Goal: Navigation & Orientation: Find specific page/section

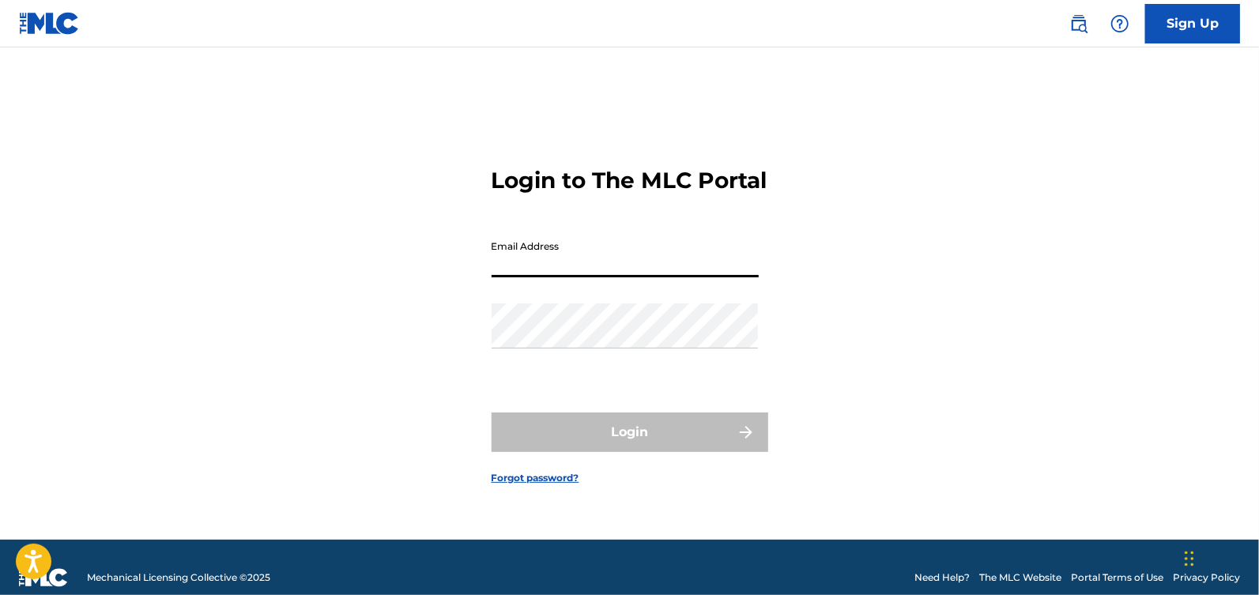
click at [541, 274] on input "Email Address" at bounding box center [625, 254] width 267 height 45
click at [613, 277] on input "[EMAIL_ADDRESS][DOMAIN_NAME]" at bounding box center [625, 254] width 267 height 45
type input "[EMAIL_ADDRESS][DOMAIN_NAME]"
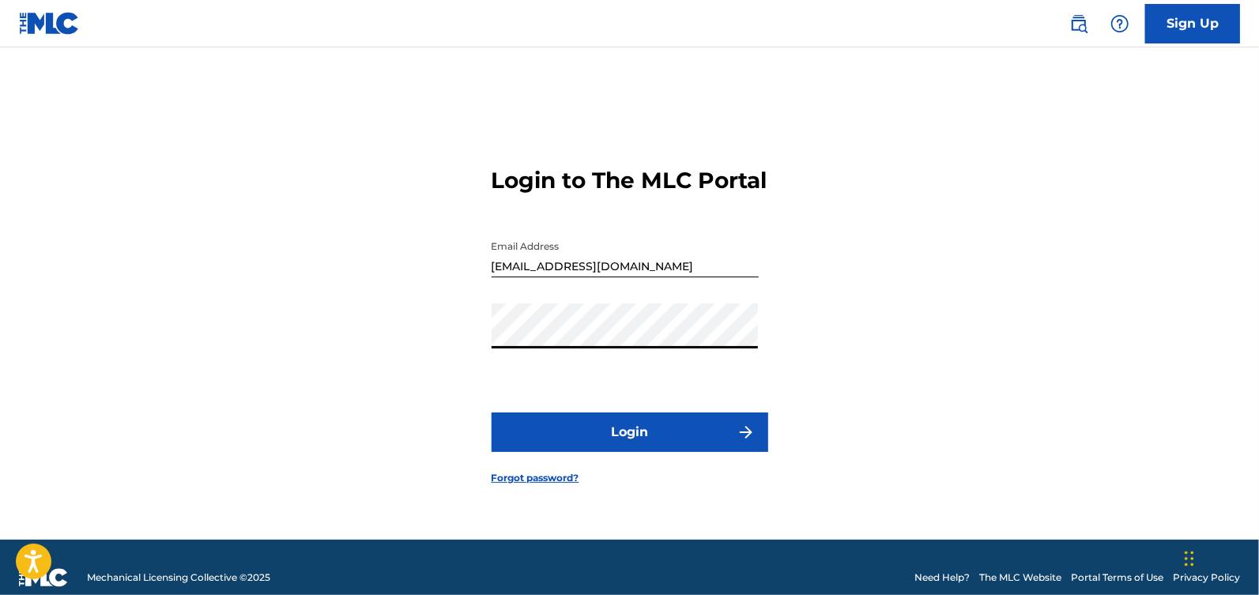
click at [631, 448] on button "Login" at bounding box center [630, 433] width 277 height 40
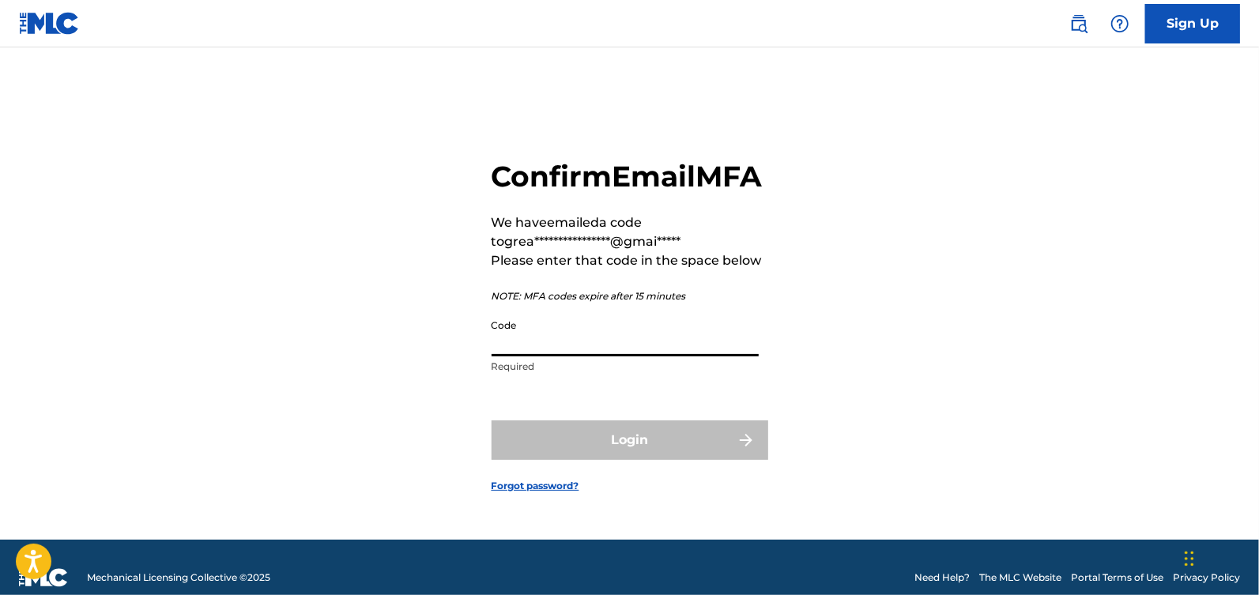
click at [589, 356] on input "Code" at bounding box center [625, 333] width 267 height 45
paste input "170317"
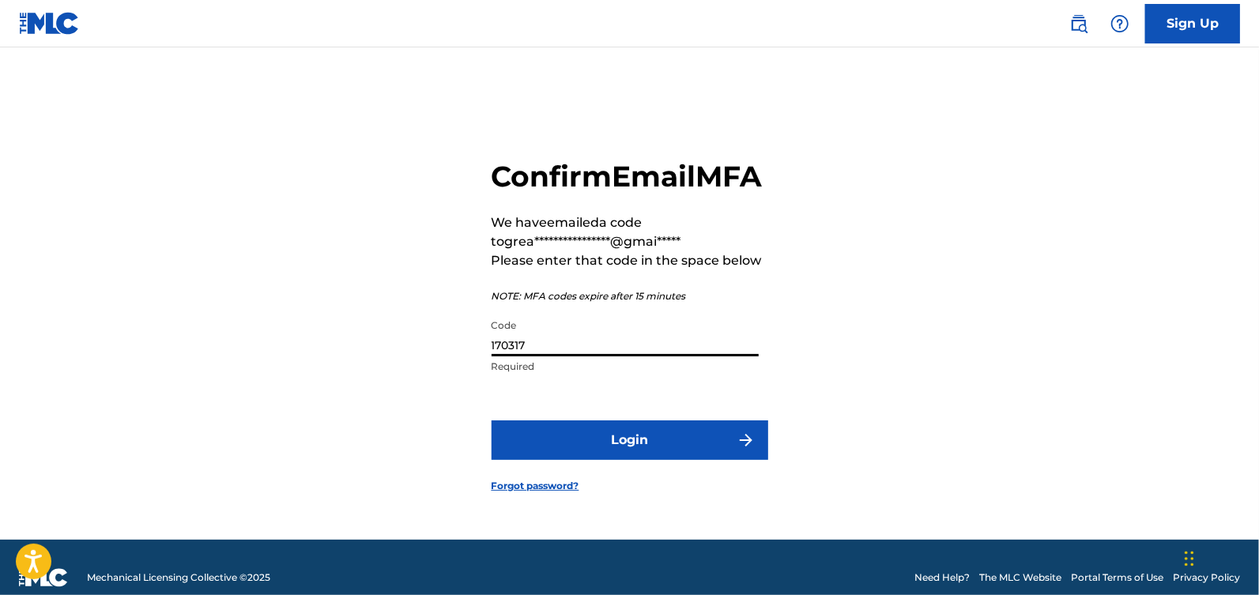
type input "170317"
click at [590, 450] on button "Login" at bounding box center [630, 440] width 277 height 40
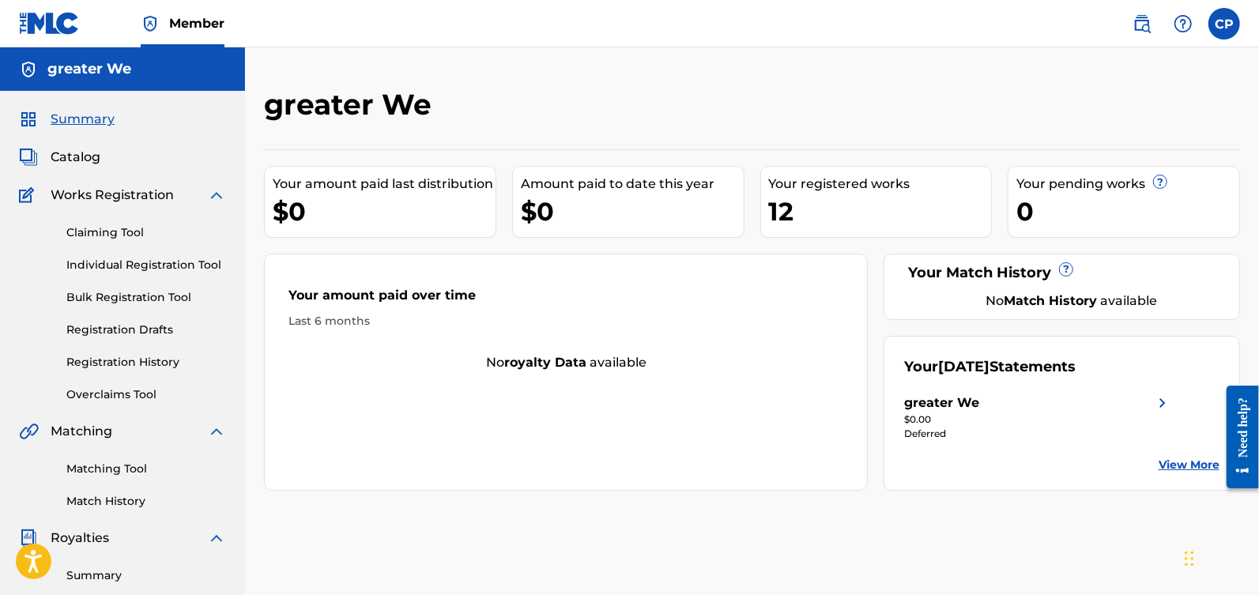
click at [89, 165] on span "Catalog" at bounding box center [76, 157] width 50 height 19
